Goal: Complete application form

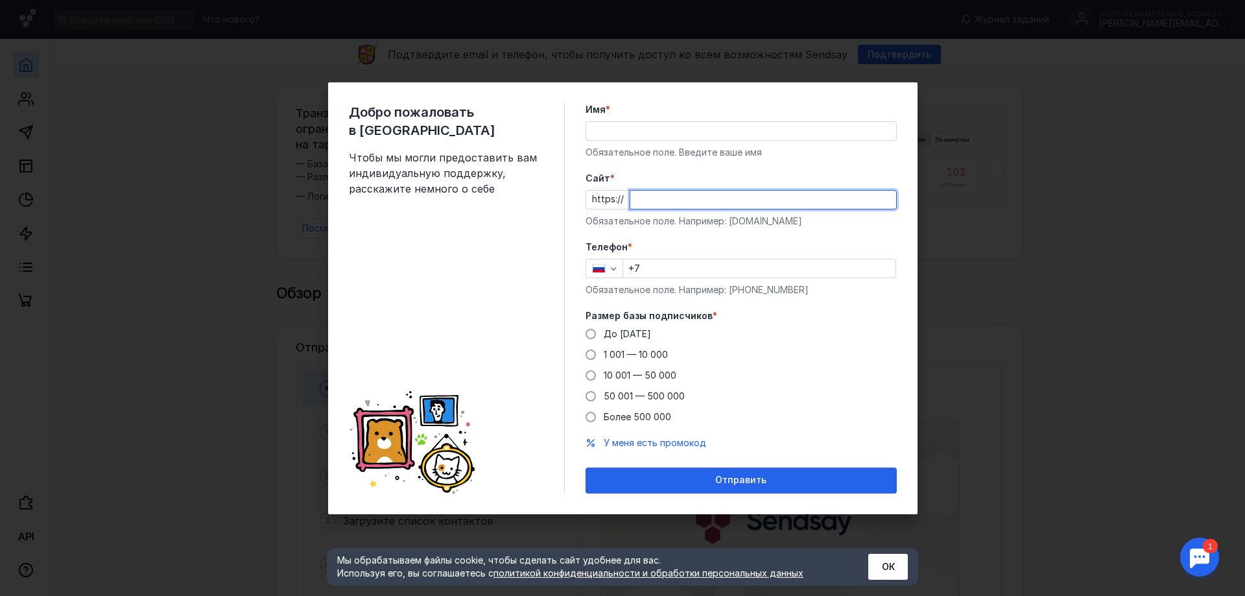
click at [668, 196] on input "Cайт *" at bounding box center [763, 200] width 266 height 18
paste input "[PERSON_NAME][DOMAIN_NAME][URL]"
type input "[PERSON_NAME][DOMAIN_NAME][URL]"
click at [701, 245] on label "Телефон *" at bounding box center [741, 247] width 311 height 13
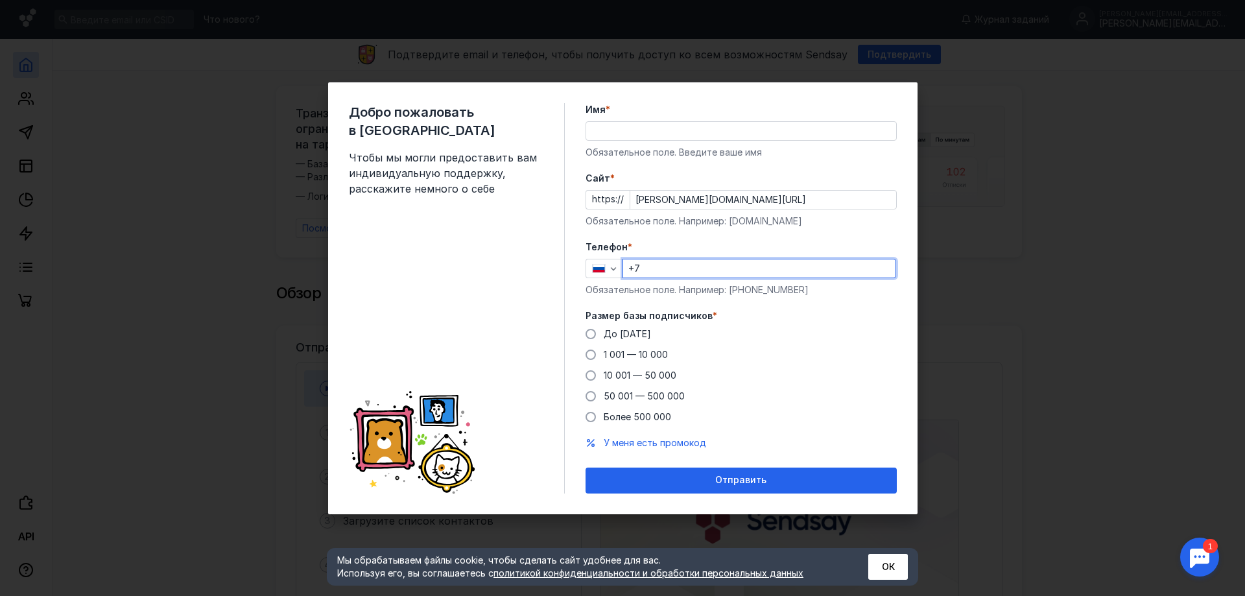
click at [701, 260] on input "+7" at bounding box center [759, 268] width 272 height 18
type input "[PHONE_NUMBER]"
click at [630, 358] on span "1 001 — 10 000" at bounding box center [636, 354] width 64 height 11
click at [0, 0] on input "1 001 — 10 000" at bounding box center [0, 0] width 0 height 0
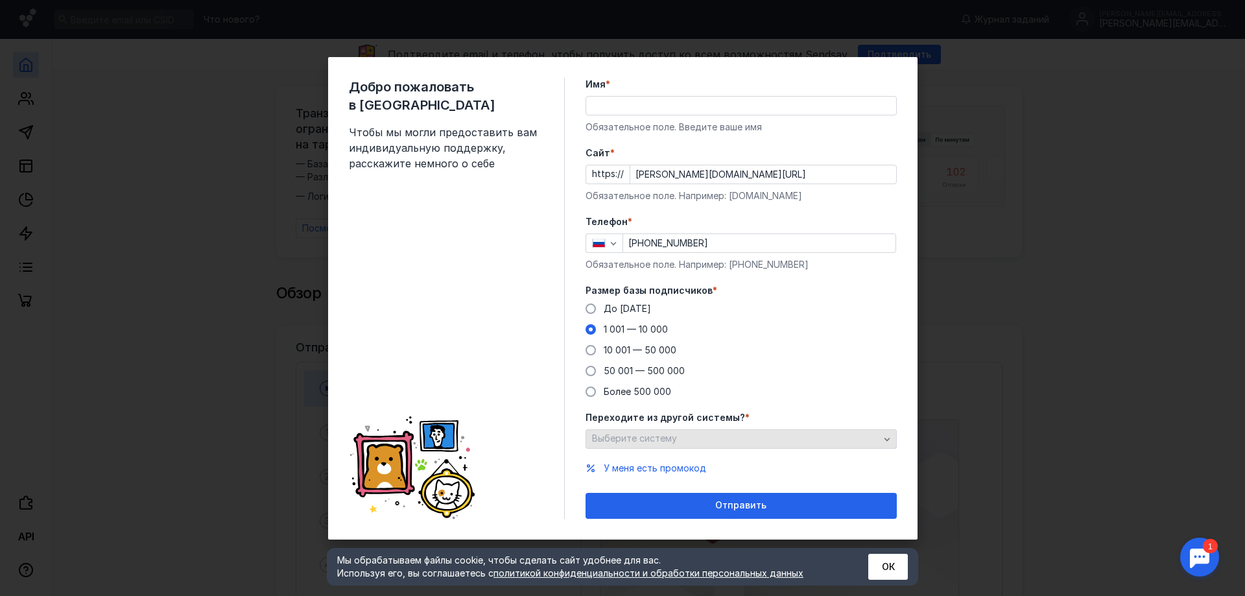
click at [683, 429] on div "Выберите систему" at bounding box center [741, 438] width 311 height 19
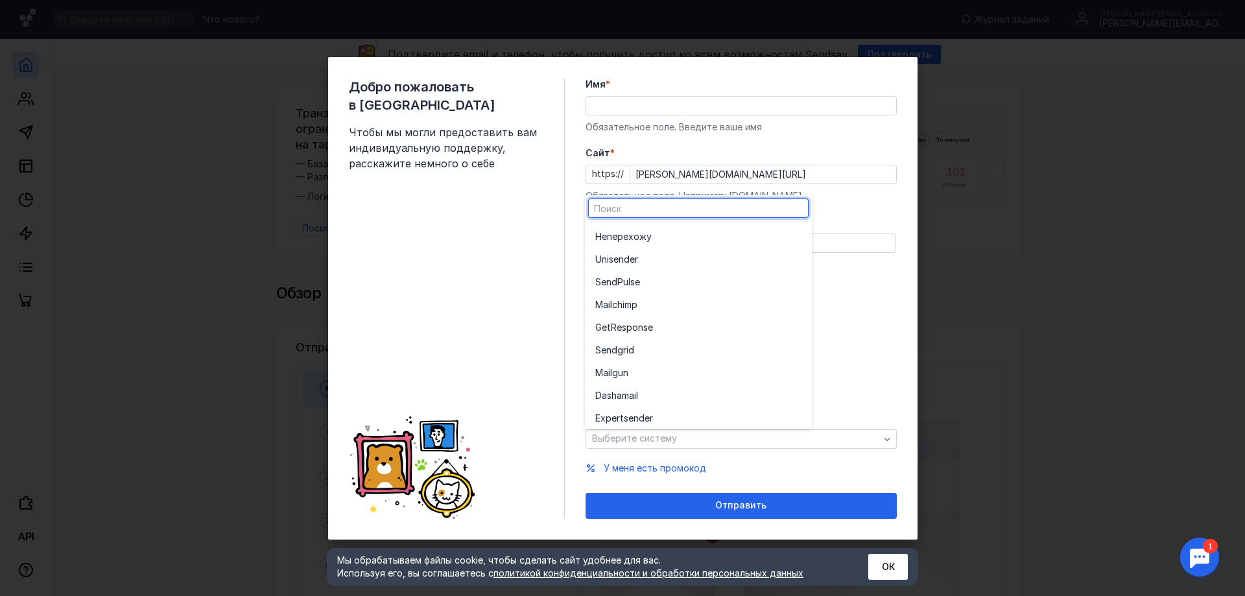
click at [906, 346] on div "Добро пожаловать в Sendsay Чтобы мы могли предоставить вам индивидуальную подде…" at bounding box center [622, 298] width 589 height 482
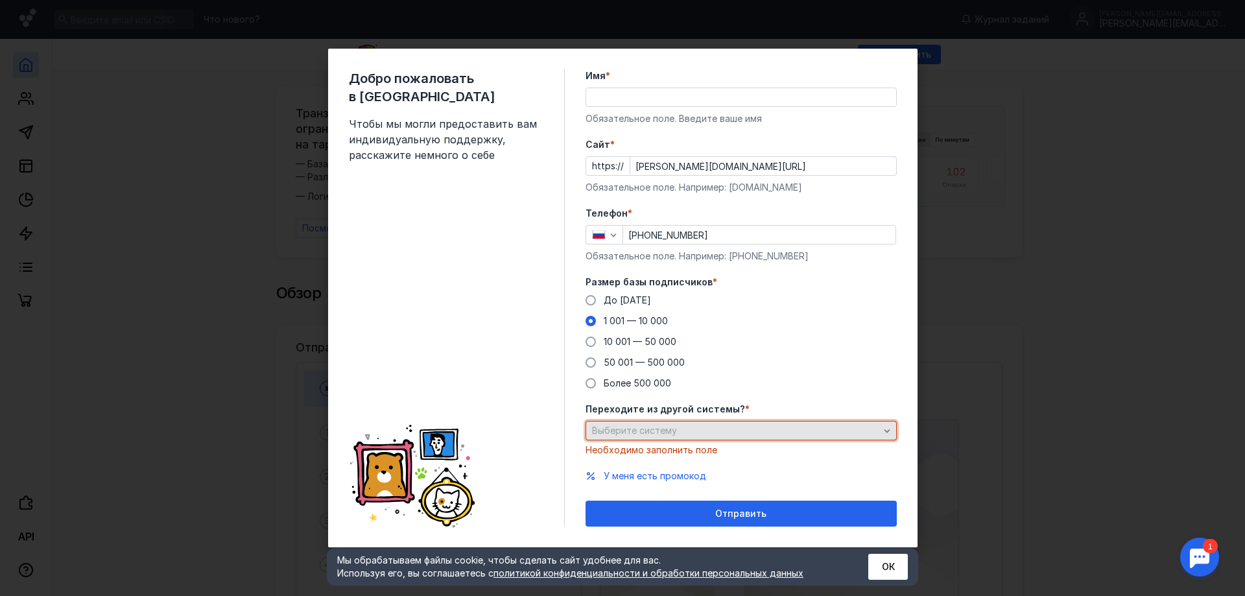
click at [774, 421] on div "Выберите систему" at bounding box center [741, 430] width 311 height 19
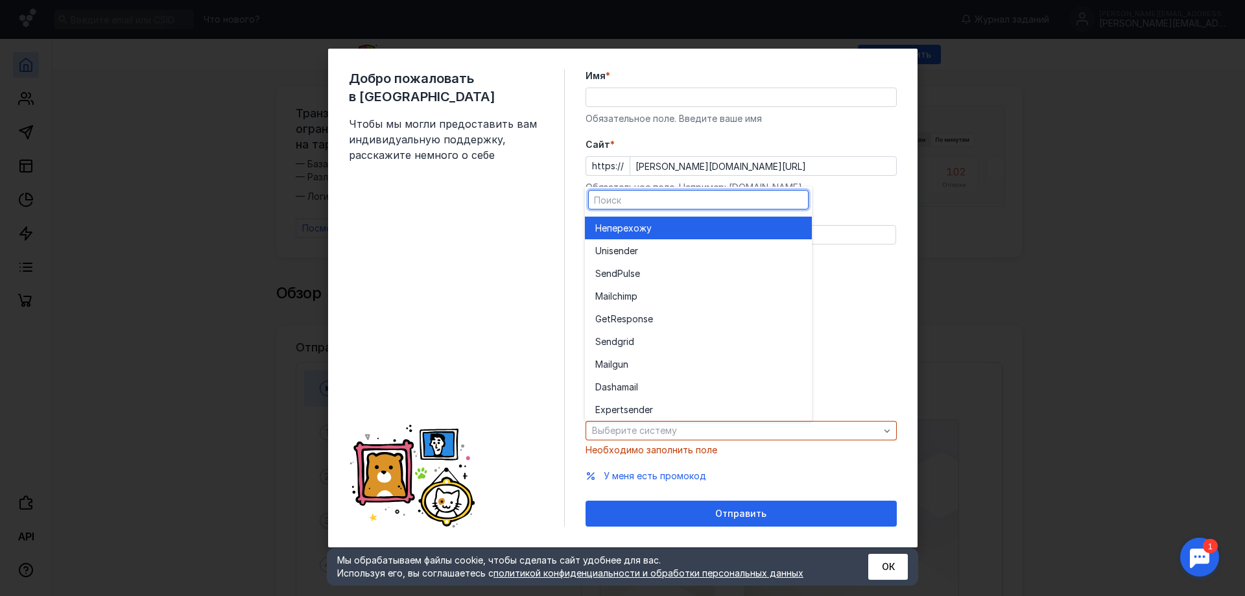
click at [665, 233] on div "Не перехожу" at bounding box center [698, 228] width 206 height 13
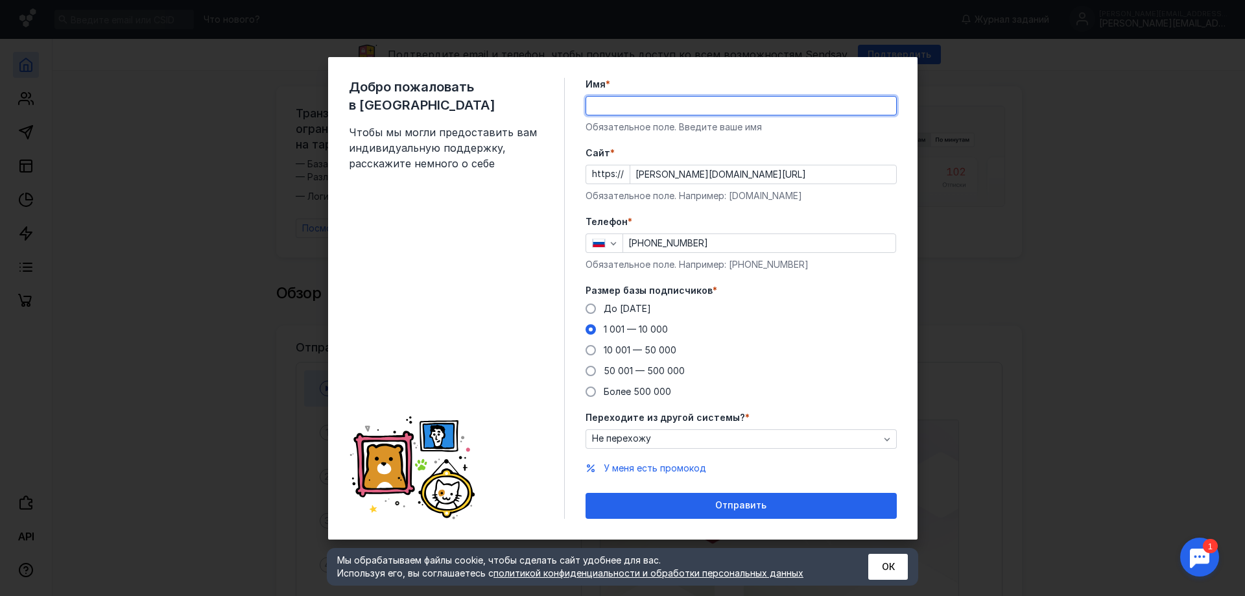
click at [653, 111] on input "Имя *" at bounding box center [741, 106] width 310 height 18
type input "[PERSON_NAME]"
click at [731, 504] on span "Отправить" at bounding box center [740, 505] width 51 height 11
